Goal: Task Accomplishment & Management: Use online tool/utility

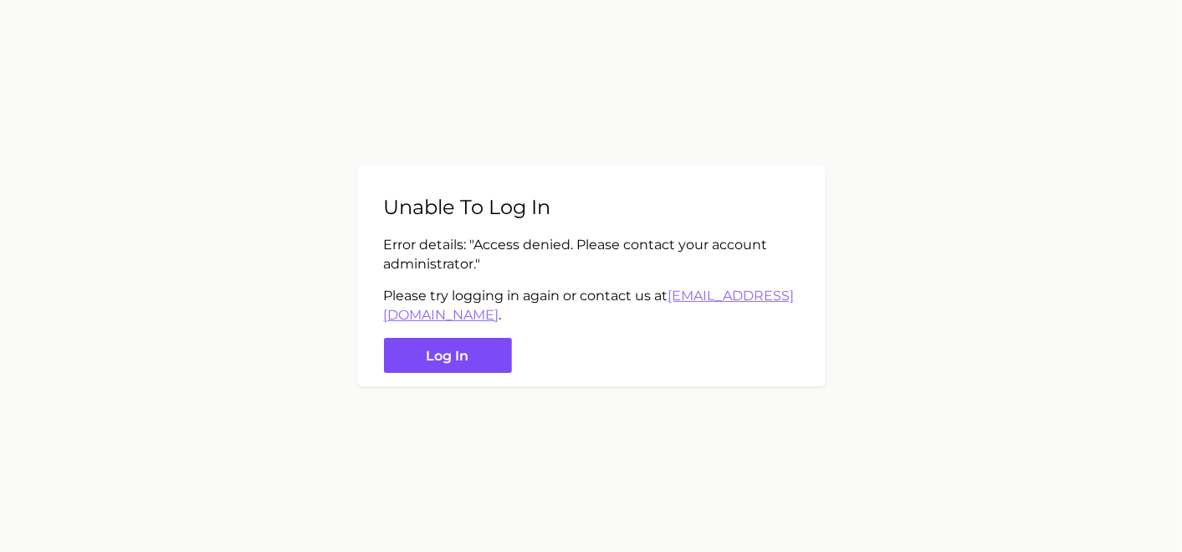
click at [492, 354] on button "Log in" at bounding box center [448, 356] width 128 height 36
click at [479, 358] on button "Log in" at bounding box center [448, 356] width 128 height 36
click at [635, 405] on main "Unable to log in Error details: " Access denied. Please contact your account ad…" at bounding box center [591, 276] width 1182 height 552
